Goal: Information Seeking & Learning: Understand process/instructions

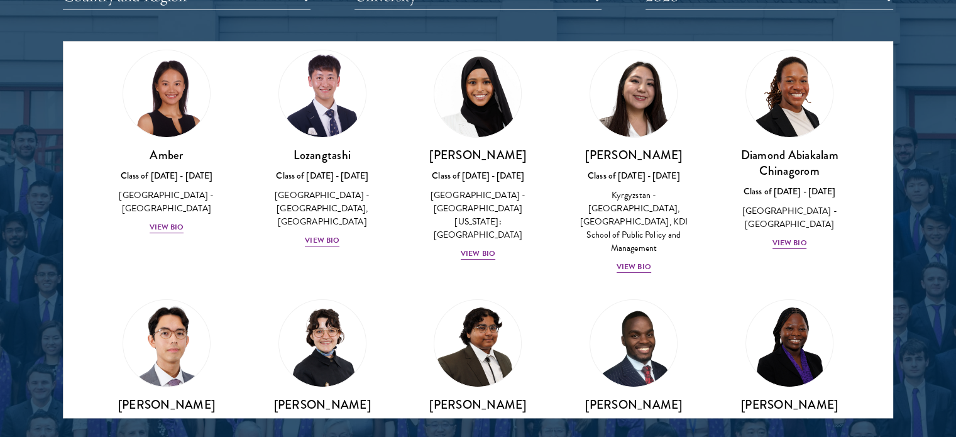
scroll to position [45, 0]
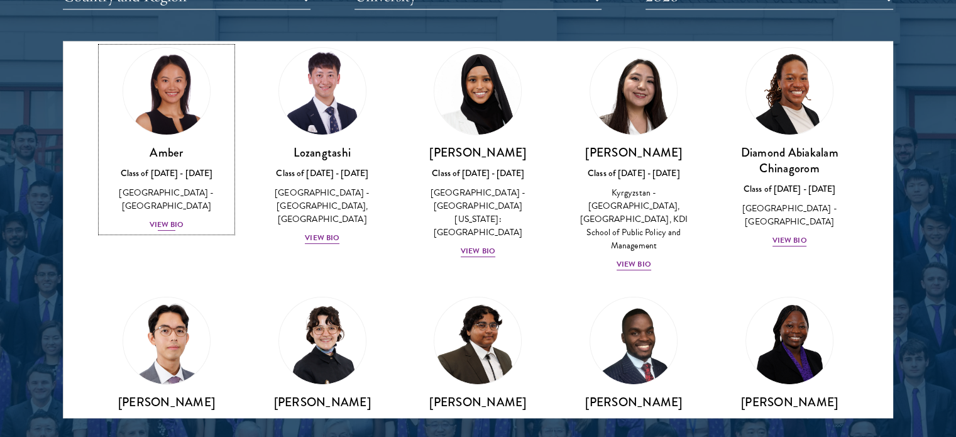
click at [174, 219] on div "View Bio" at bounding box center [167, 225] width 35 height 12
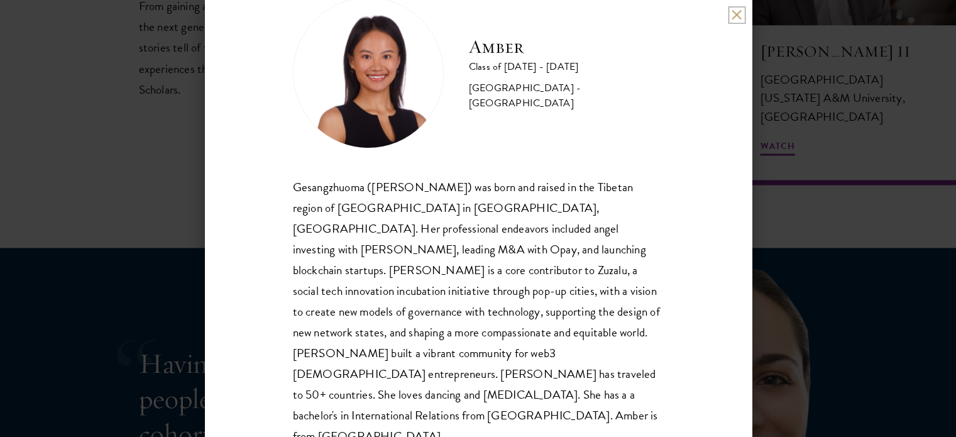
scroll to position [45, 0]
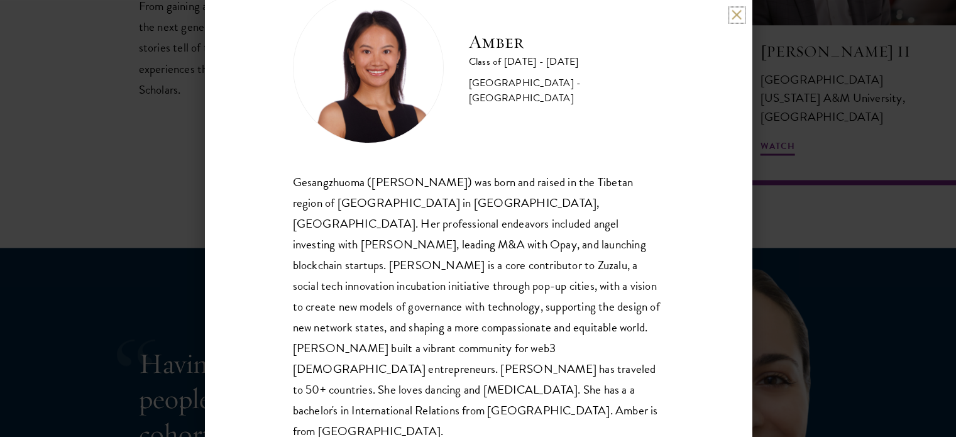
click at [735, 19] on button at bounding box center [736, 14] width 11 height 11
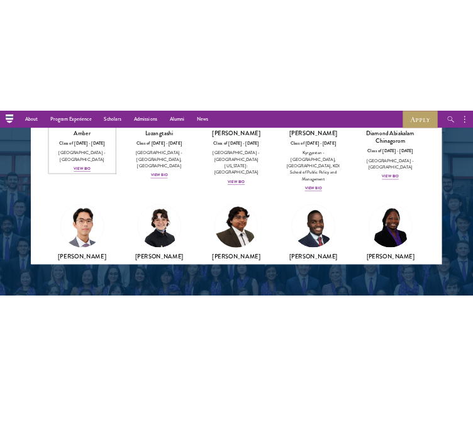
scroll to position [1667, 0]
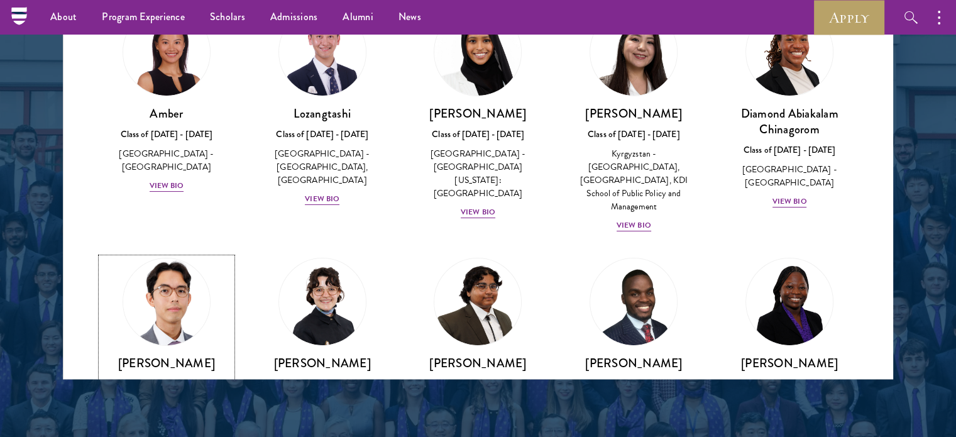
click at [166, 339] on link "[PERSON_NAME] Class of [DATE] - [DATE] [GEOGRAPHIC_DATA] - [GEOGRAPHIC_DATA] [G…" at bounding box center [166, 350] width 131 height 185
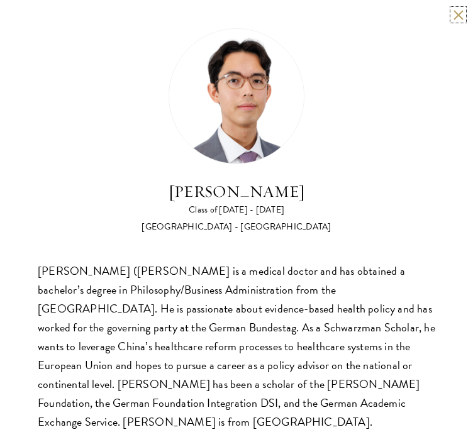
drag, startPoint x: 445, startPoint y: 13, endPoint x: 480, endPoint y: 82, distance: 78.1
click at [452, 13] on button at bounding box center [457, 14] width 11 height 11
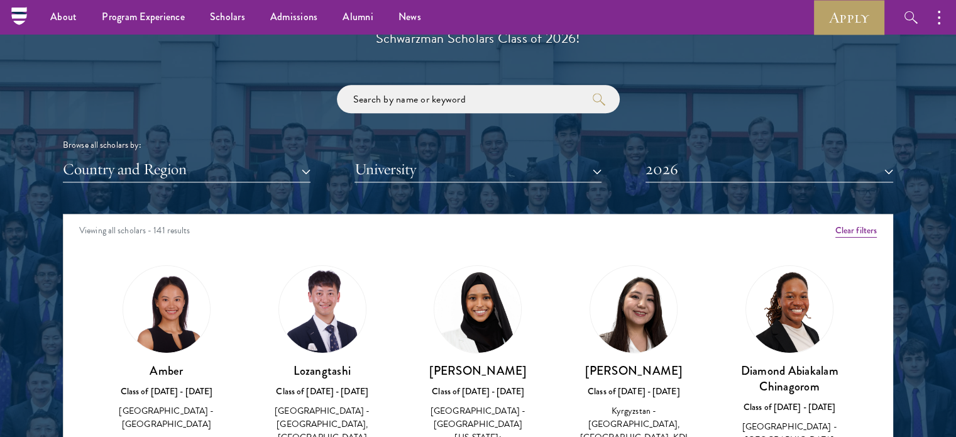
scroll to position [1455, 0]
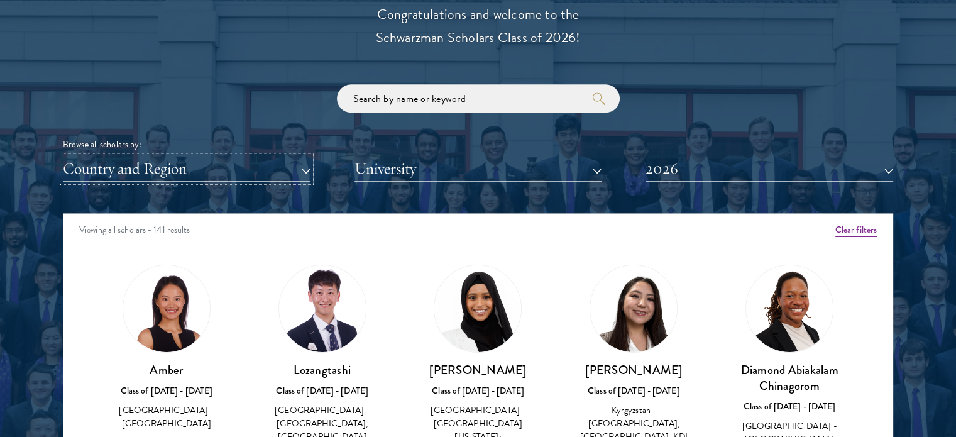
click at [282, 165] on button "Country and Region" at bounding box center [187, 169] width 248 height 26
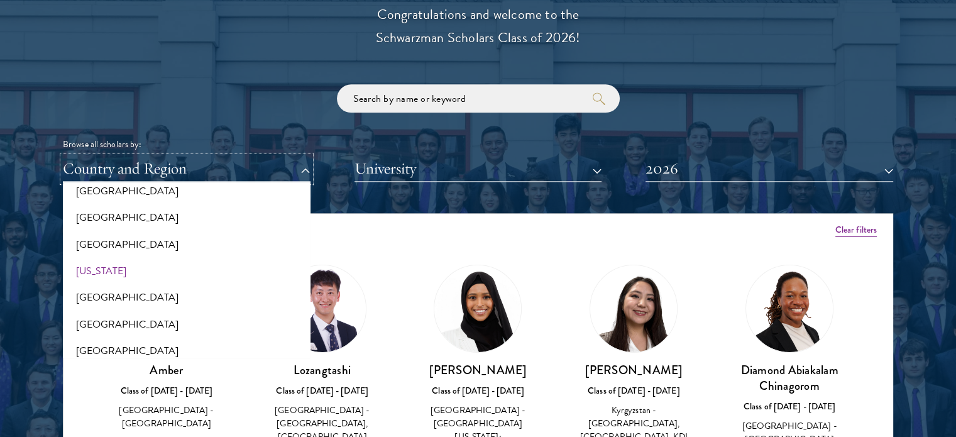
scroll to position [681, 0]
click at [98, 295] on button "[GEOGRAPHIC_DATA]" at bounding box center [187, 296] width 240 height 26
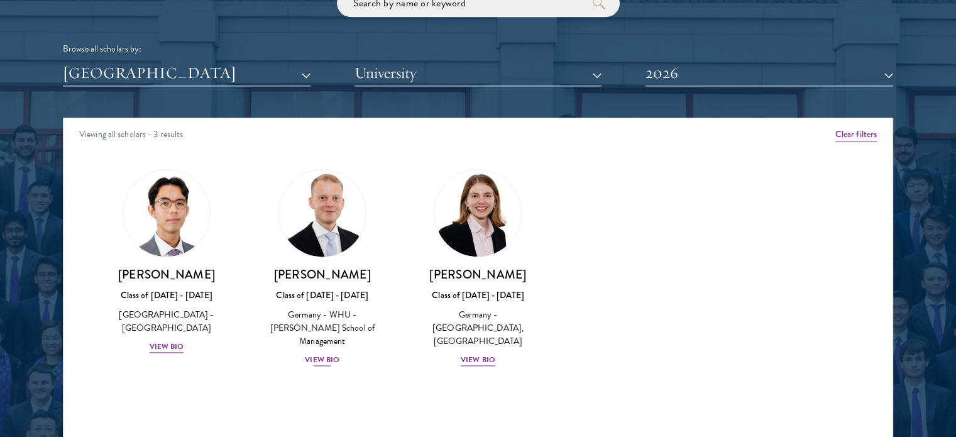
scroll to position [1552, 0]
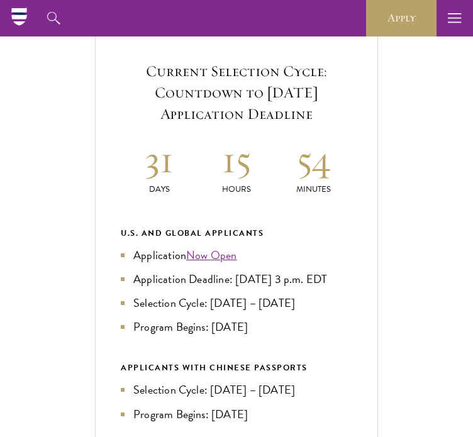
scroll to position [440, 0]
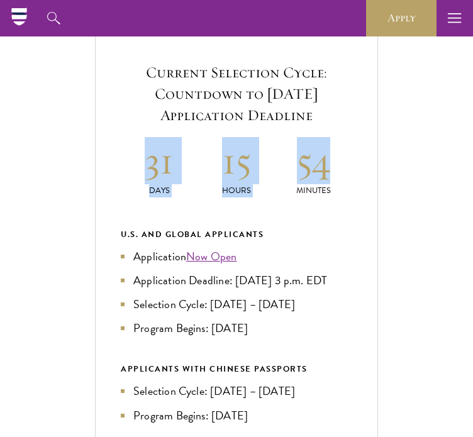
drag, startPoint x: 150, startPoint y: 185, endPoint x: 336, endPoint y: 180, distance: 186.1
click at [336, 180] on div "31 Days 15 Hours 54 Minutes" at bounding box center [236, 167] width 231 height 60
click at [366, 182] on div "Current Selection Cycle: Countdown to September 10, 2025 Application Deadline 3…" at bounding box center [236, 325] width 283 height 579
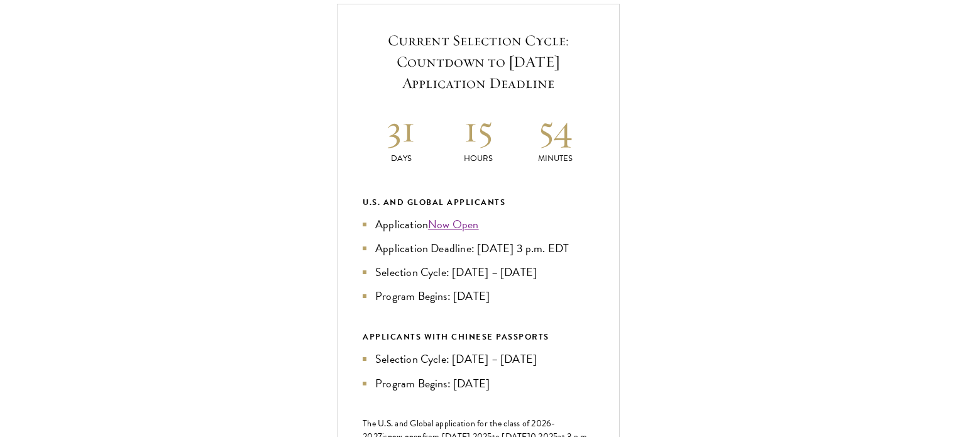
scroll to position [503, 0]
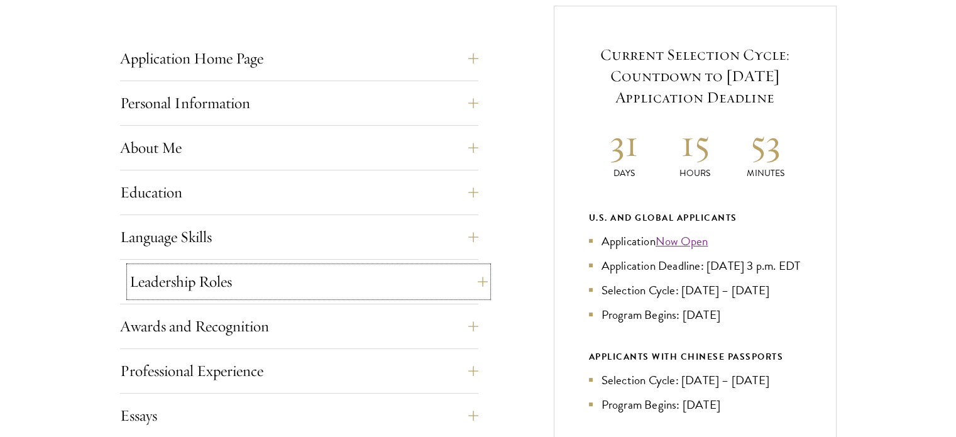
click at [470, 277] on button "Leadership Roles" at bounding box center [308, 281] width 358 height 30
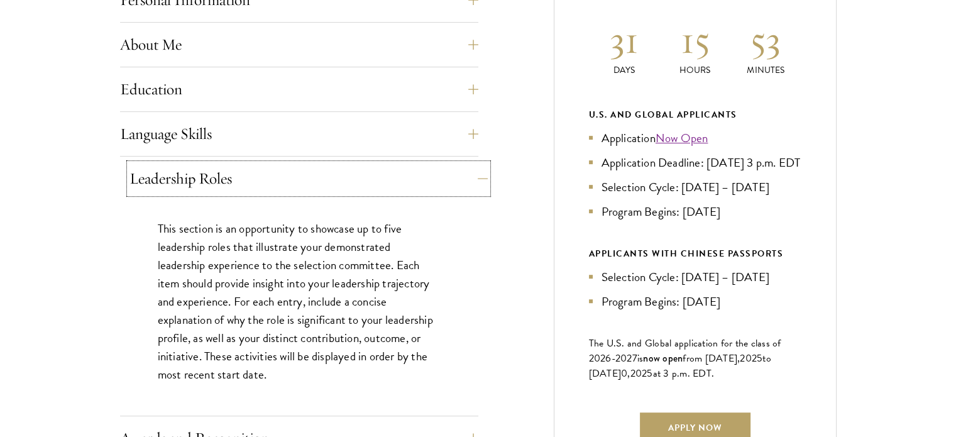
scroll to position [628, 0]
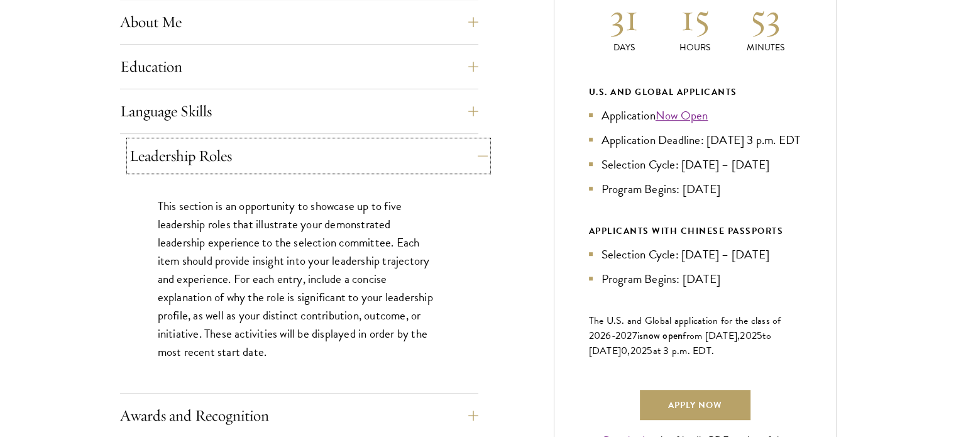
click at [468, 155] on button "Leadership Roles" at bounding box center [308, 156] width 358 height 30
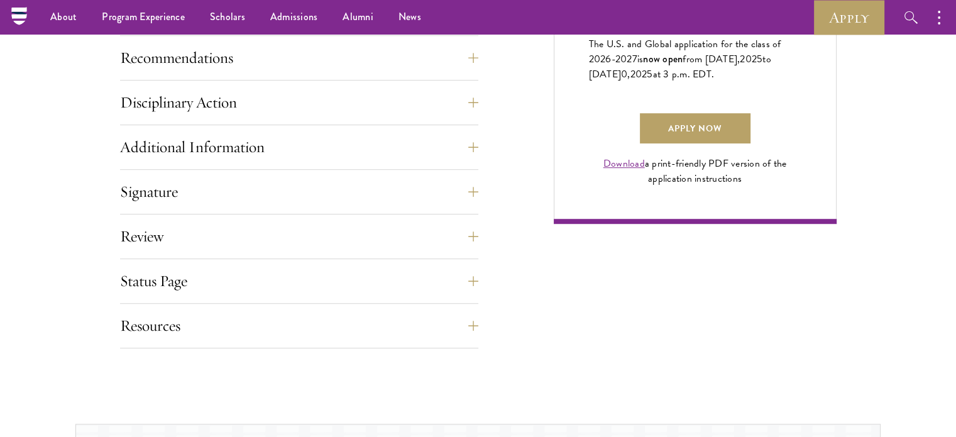
scroll to position [817, 0]
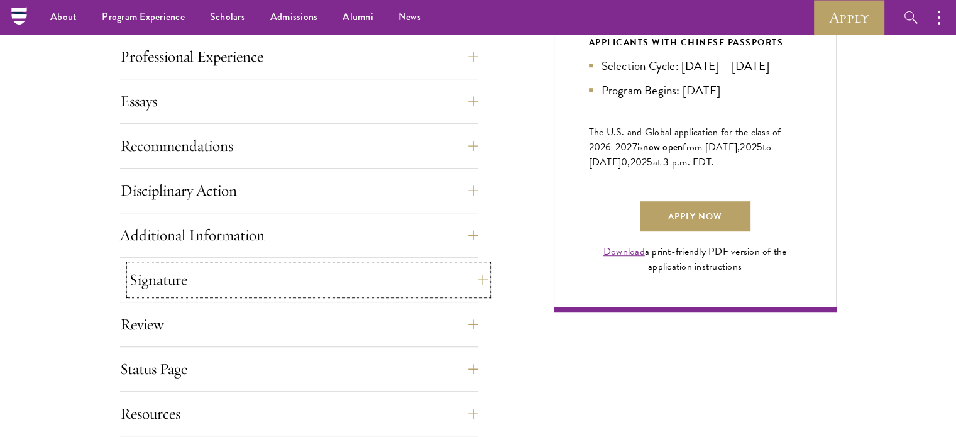
click at [472, 273] on button "Signature" at bounding box center [308, 280] width 358 height 30
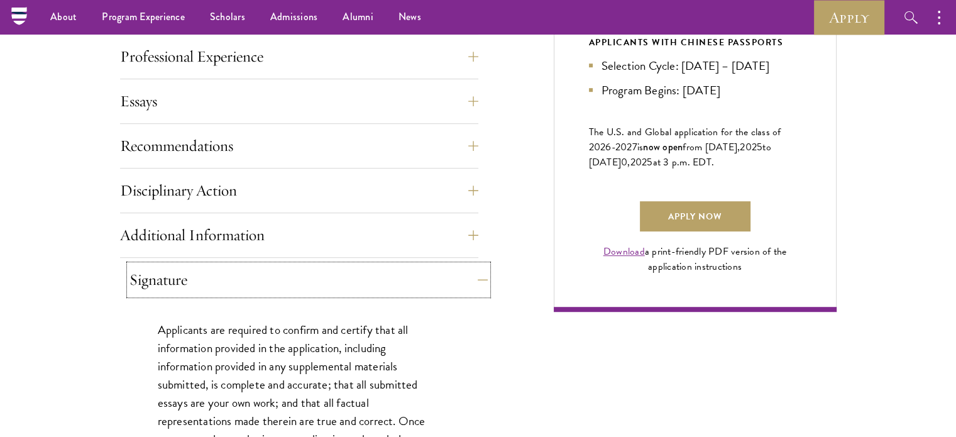
click at [472, 277] on button "Signature" at bounding box center [308, 280] width 358 height 30
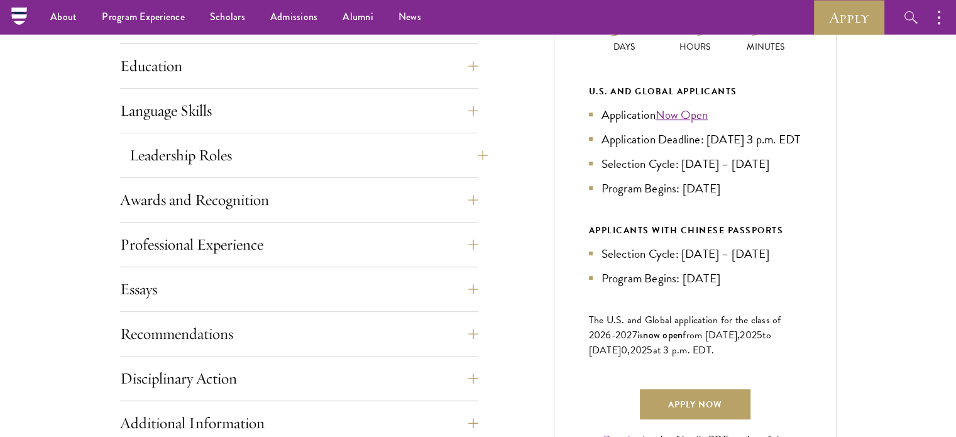
scroll to position [628, 0]
